Goal: Check status: Check status

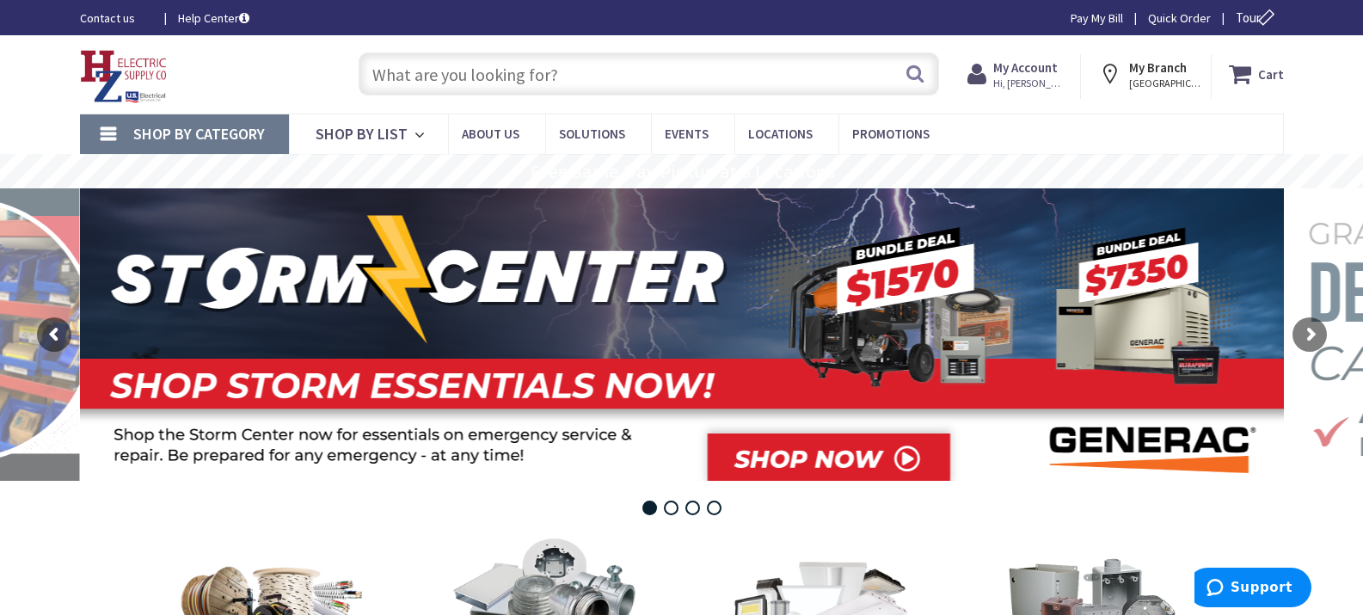
click at [1027, 89] on div "My Account Hi, Danny Danny Haselton dhaselton@comcast.net My Catalog My Orders" at bounding box center [1016, 76] width 96 height 36
click at [1028, 82] on span "Hi, [PERSON_NAME]" at bounding box center [1029, 84] width 73 height 14
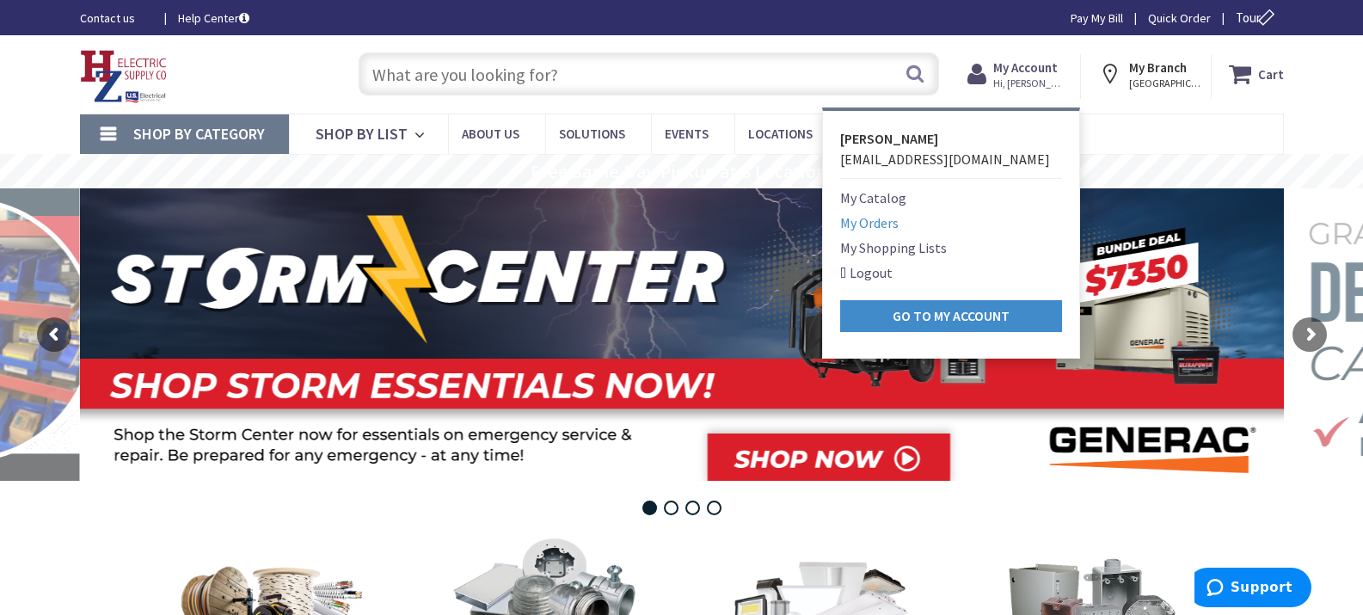
click at [868, 225] on link "My Orders" at bounding box center [869, 222] width 58 height 21
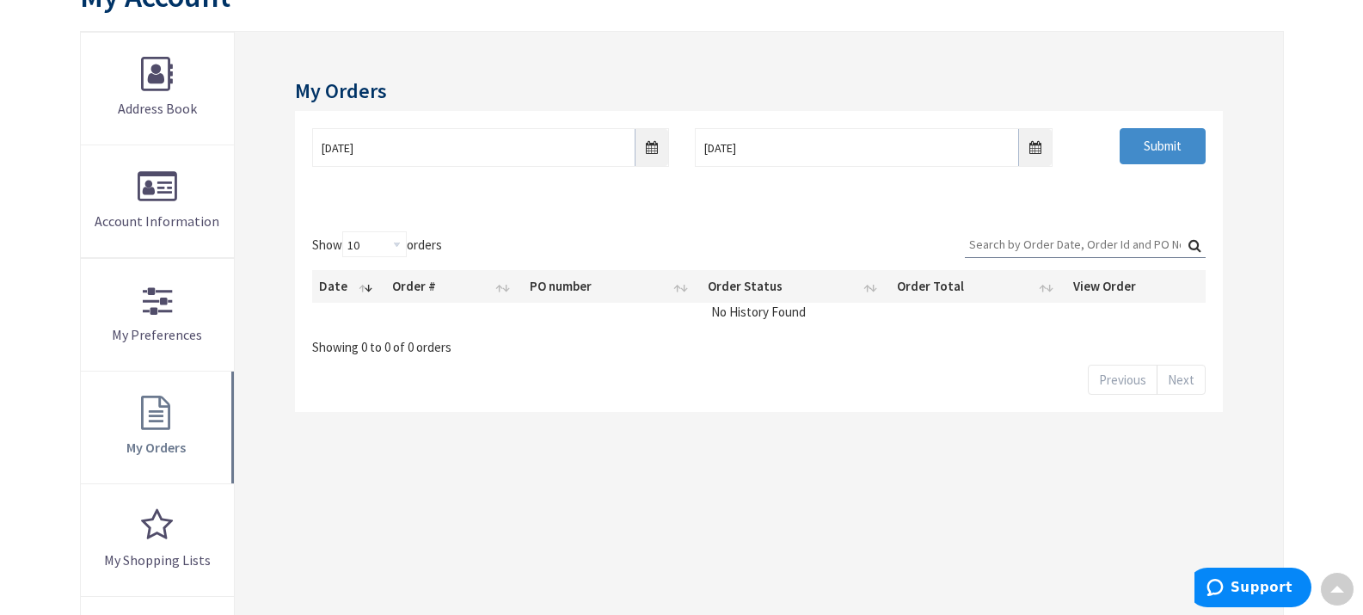
scroll to position [223, 0]
click at [654, 144] on input "9/3/2025" at bounding box center [490, 146] width 357 height 39
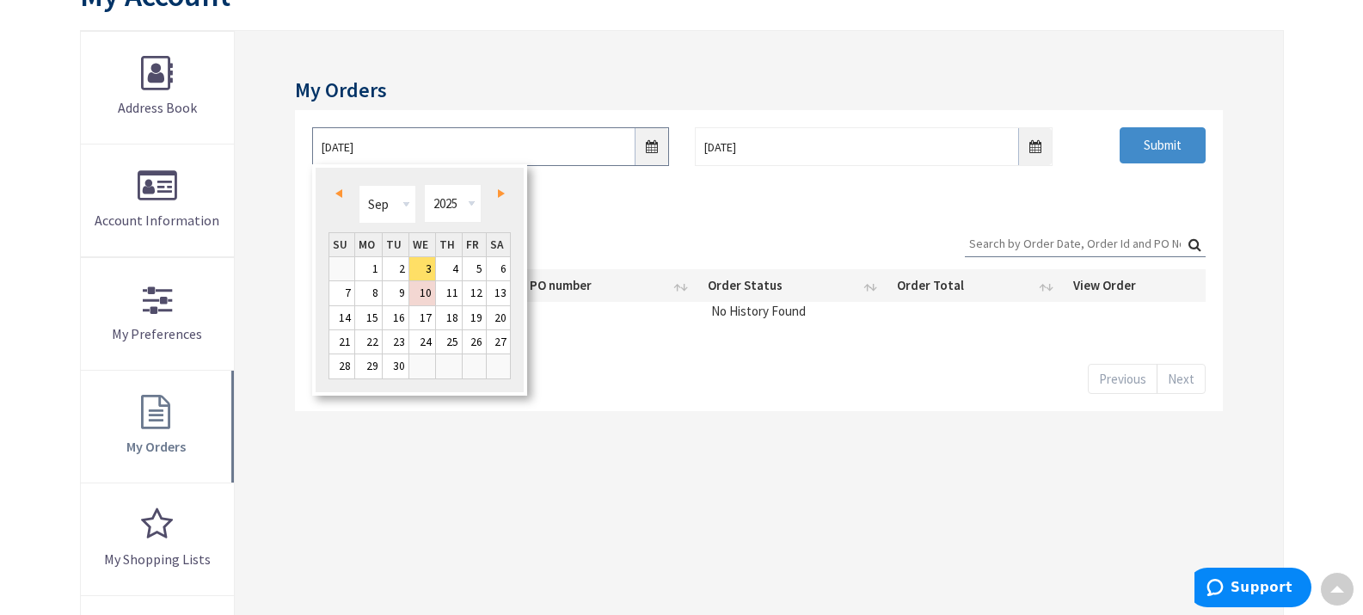
scroll to position [0, 0]
click at [341, 185] on link "Prev" at bounding box center [341, 193] width 23 height 23
click at [480, 270] on link "1" at bounding box center [474, 268] width 23 height 23
type input "08/01/2025"
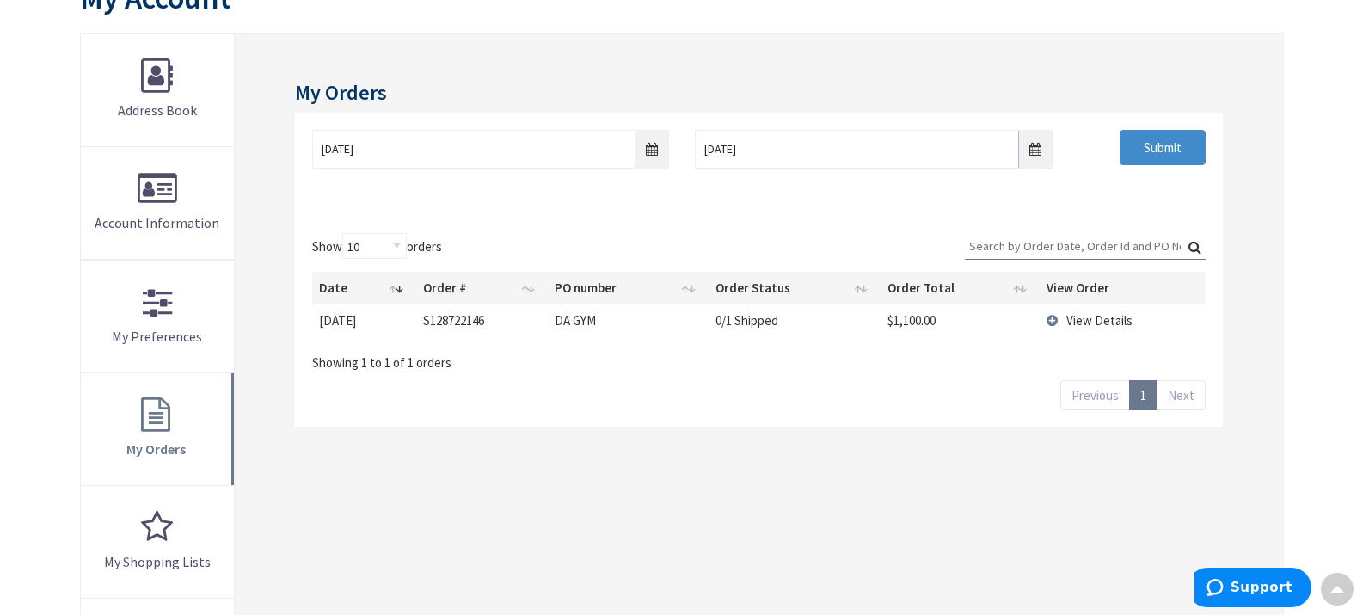
click at [1083, 316] on span "View Details" at bounding box center [1099, 320] width 66 height 16
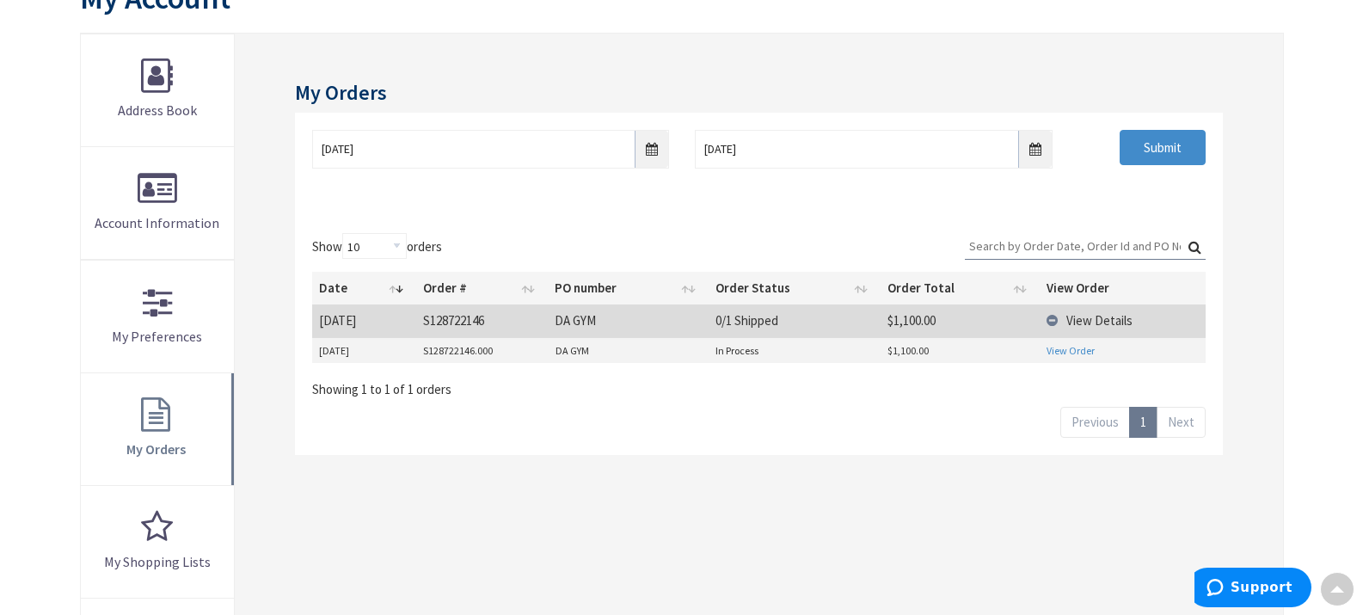
click at [1069, 347] on link "View Order" at bounding box center [1071, 350] width 48 height 15
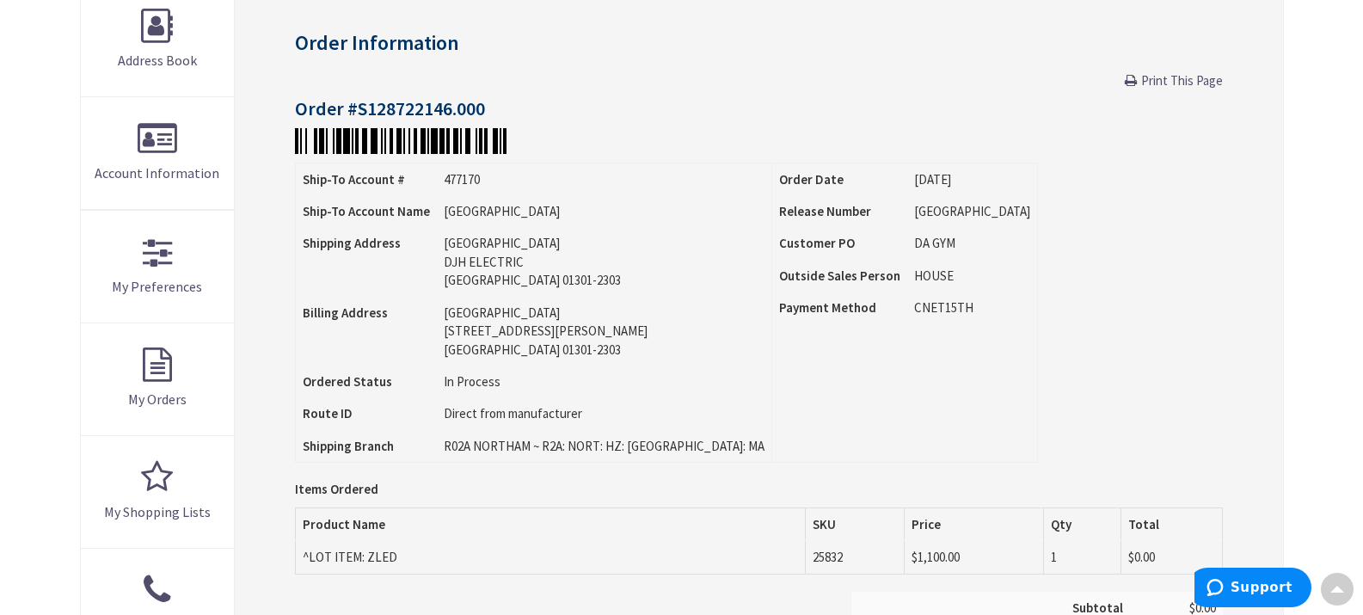
scroll to position [274, 0]
